Goal: Transaction & Acquisition: Purchase product/service

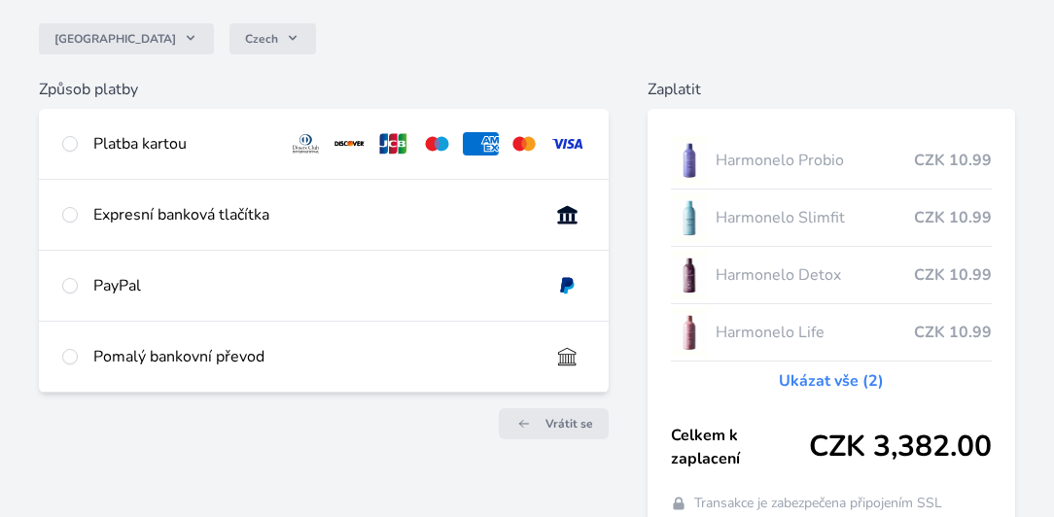
scroll to position [166, 0]
click at [64, 151] on div at bounding box center [70, 142] width 16 height 23
radio input "true"
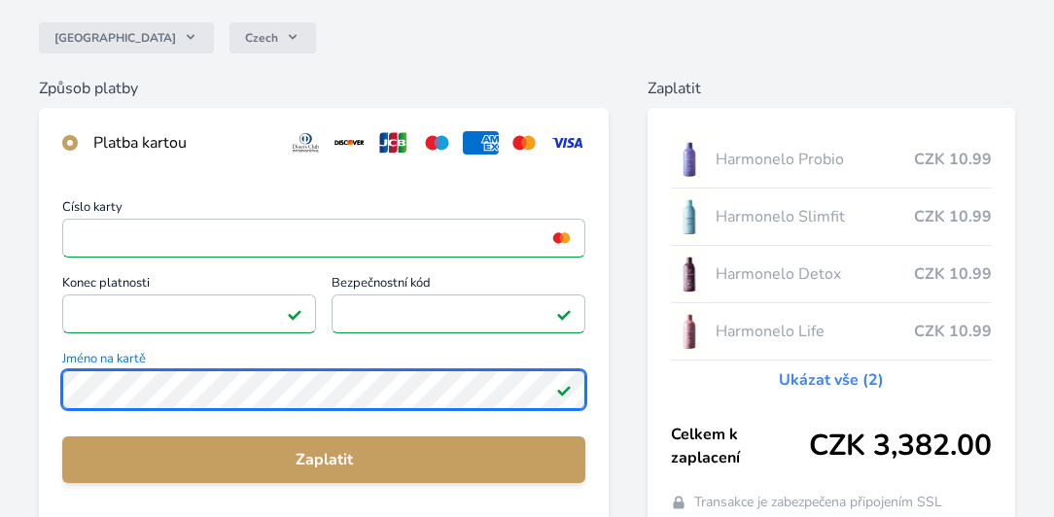
click at [16, 376] on div "Česko Czech Způsob platby Platba kartou Číslo karty <p>Your browser does not su…" at bounding box center [527, 339] width 1054 height 1011
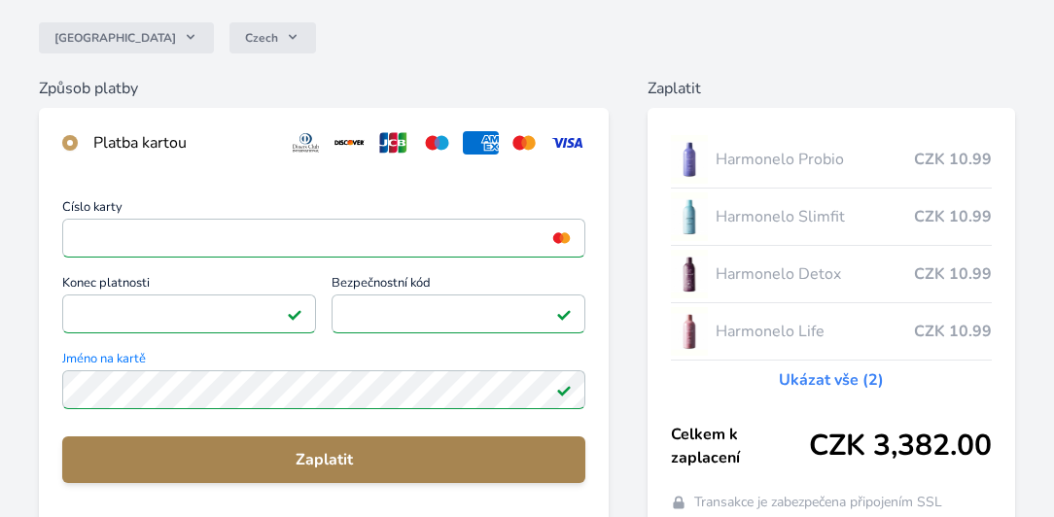
click at [359, 459] on span "Zaplatit" at bounding box center [324, 459] width 492 height 23
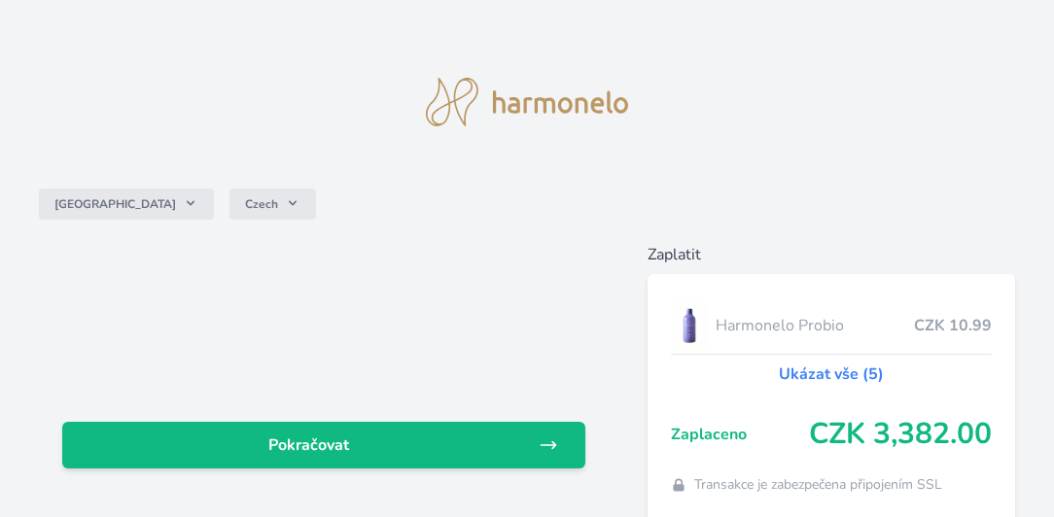
scroll to position [90, 0]
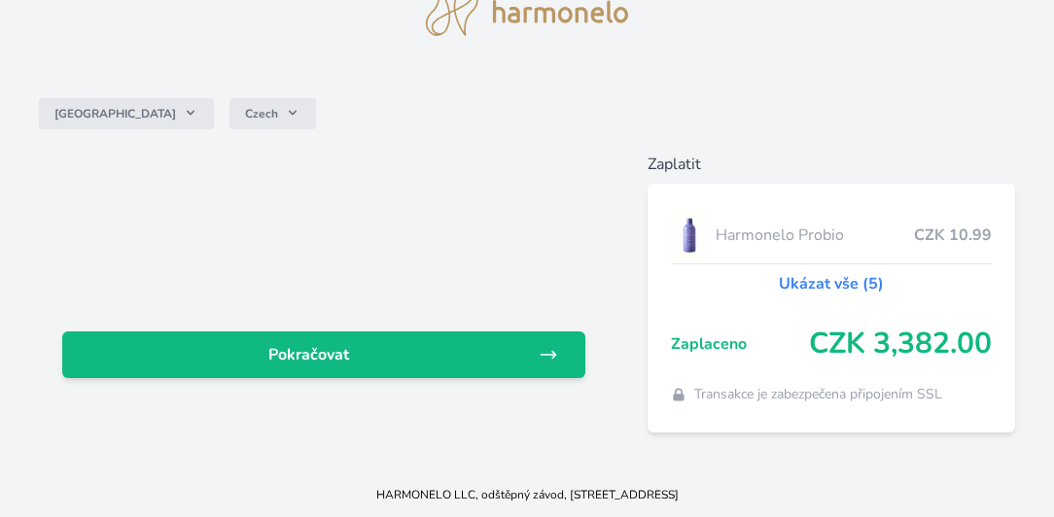
click at [813, 286] on link "Ukázat vše (5)" at bounding box center [831, 283] width 105 height 23
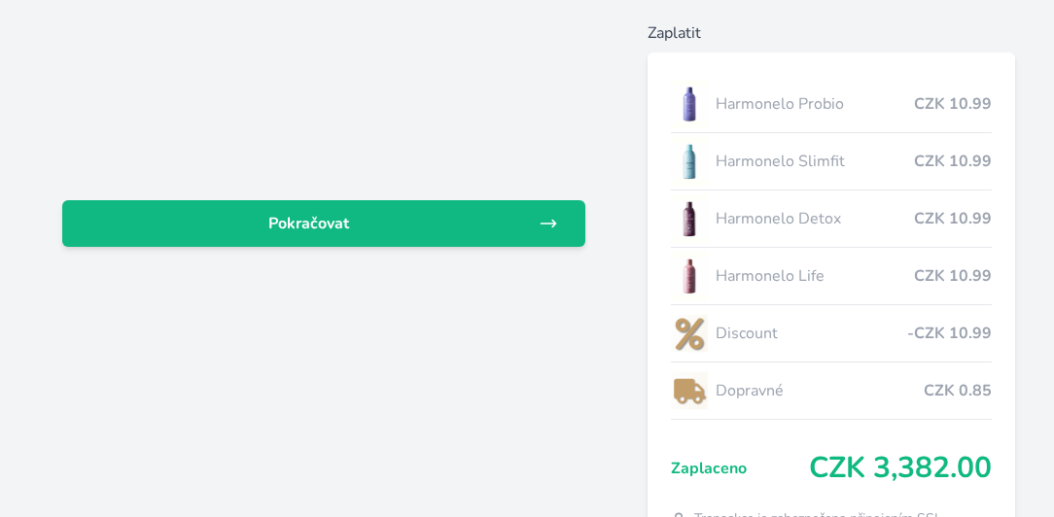
scroll to position [277, 0]
